Goal: Task Accomplishment & Management: Use online tool/utility

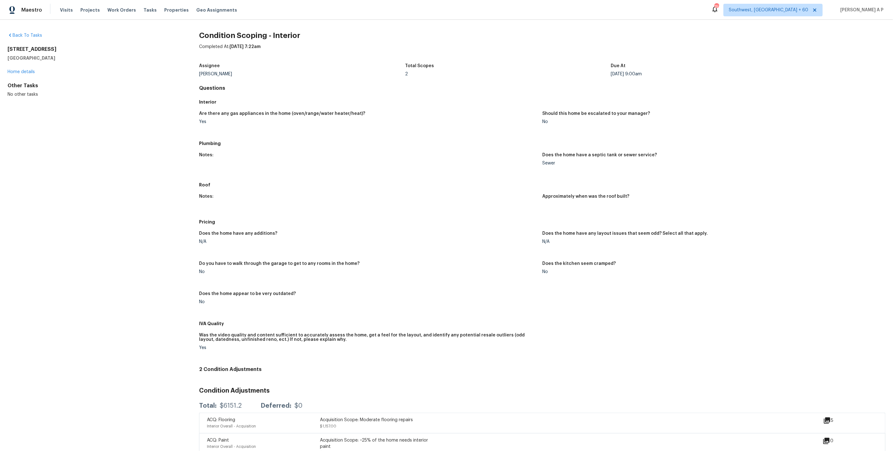
click at [142, 16] on div "Visits Projects Work Orders Tasks Properties Geo Assignments" at bounding box center [152, 10] width 185 height 13
click at [143, 11] on span "Tasks" at bounding box center [149, 10] width 13 height 4
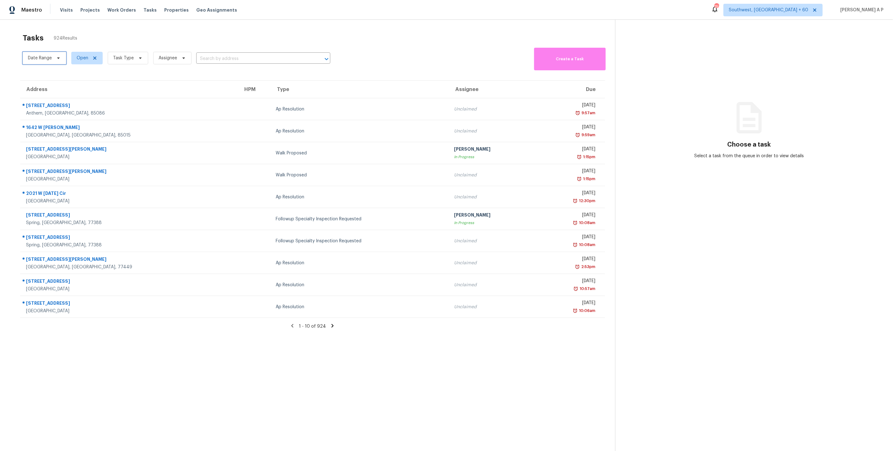
click at [49, 56] on span "Date Range" at bounding box center [40, 58] width 24 height 6
click at [60, 78] on input "text" at bounding box center [57, 79] width 62 height 13
select select "8"
select select "2025"
select select "9"
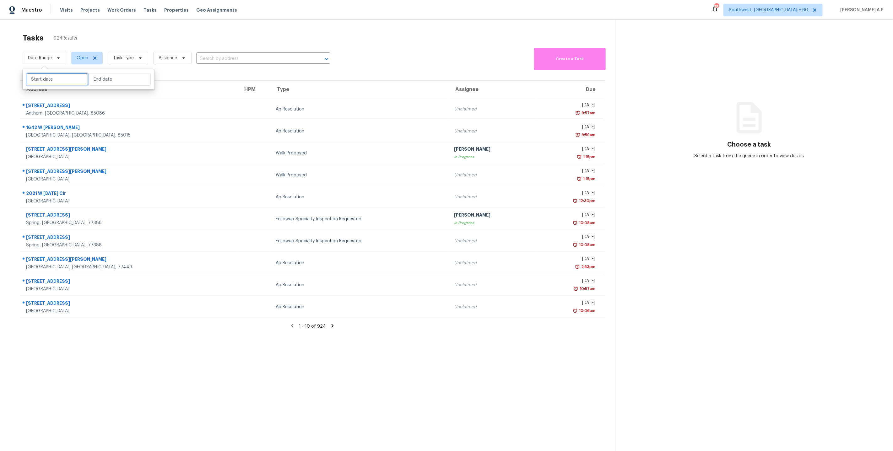
select select "2025"
